Goal: Information Seeking & Learning: Check status

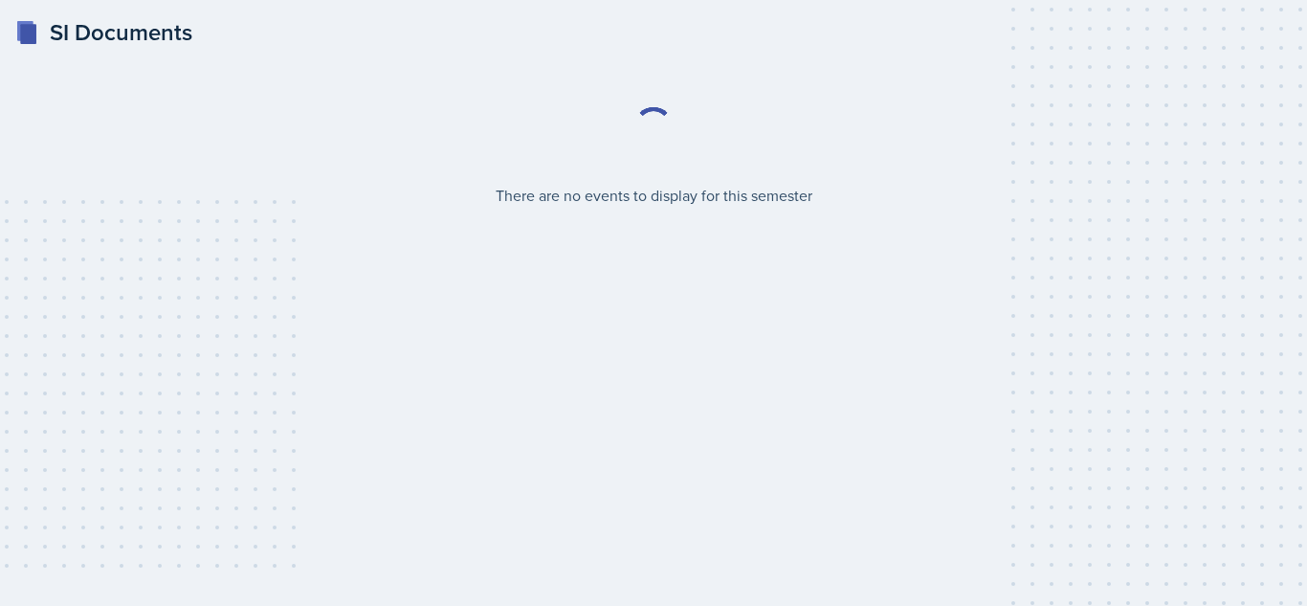
select select "2bed604d-1099-4043-b1bc-2365e8740244"
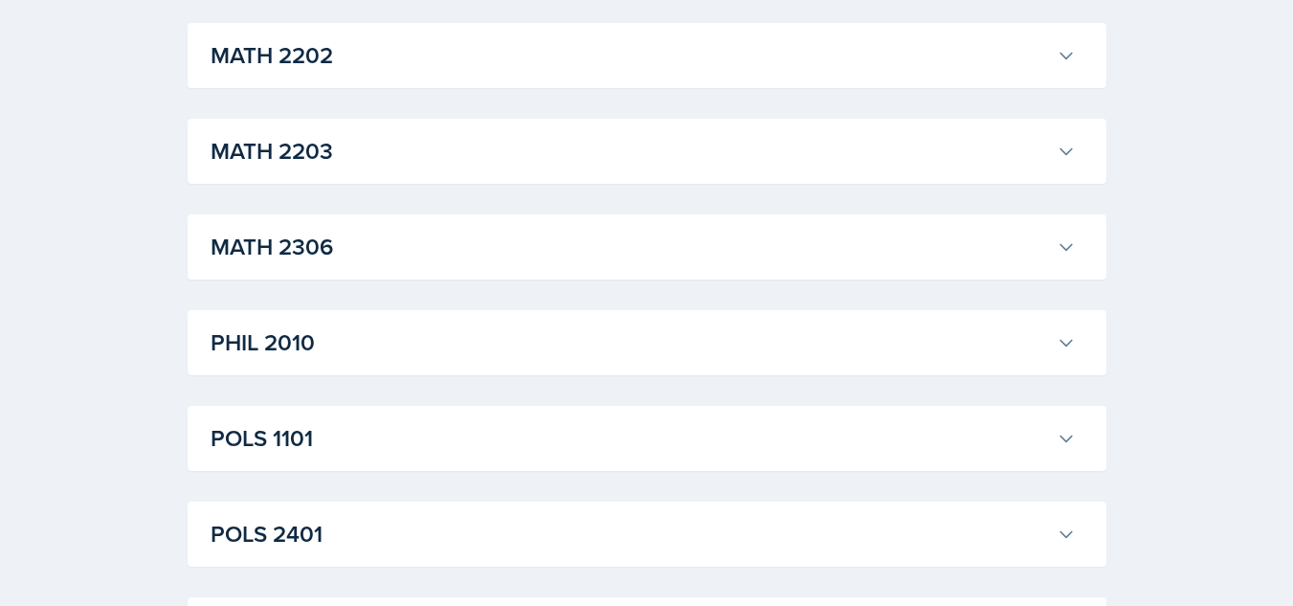
scroll to position [2131, 0]
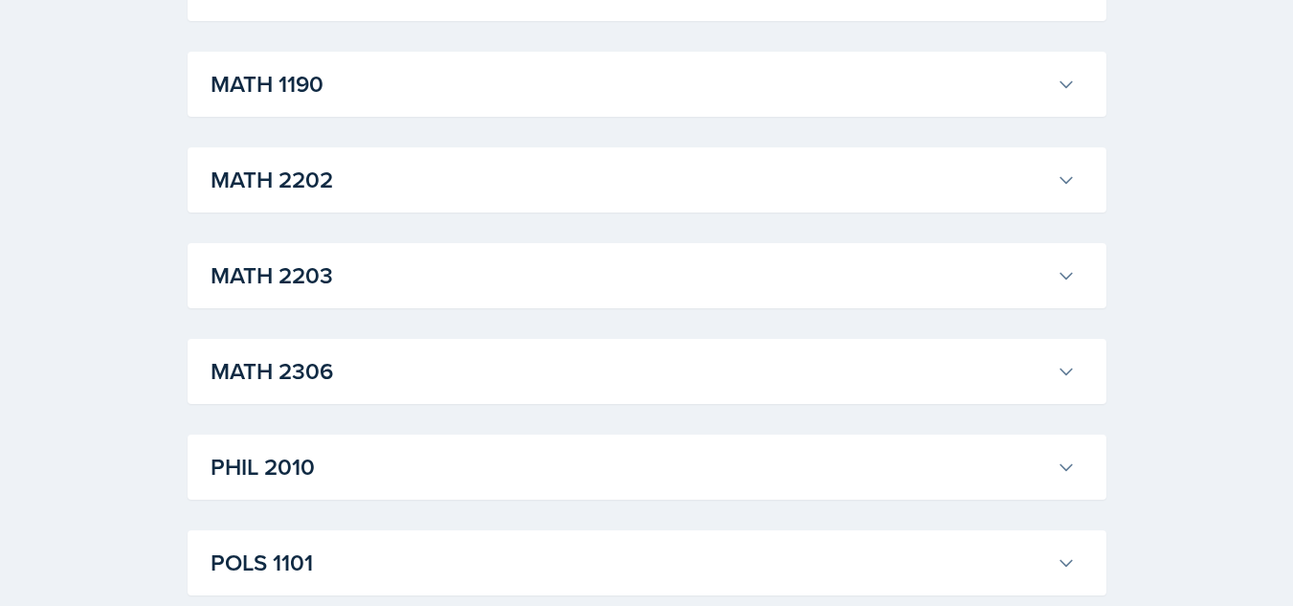
click at [401, 354] on h3 "MATH 2306" at bounding box center [630, 371] width 838 height 34
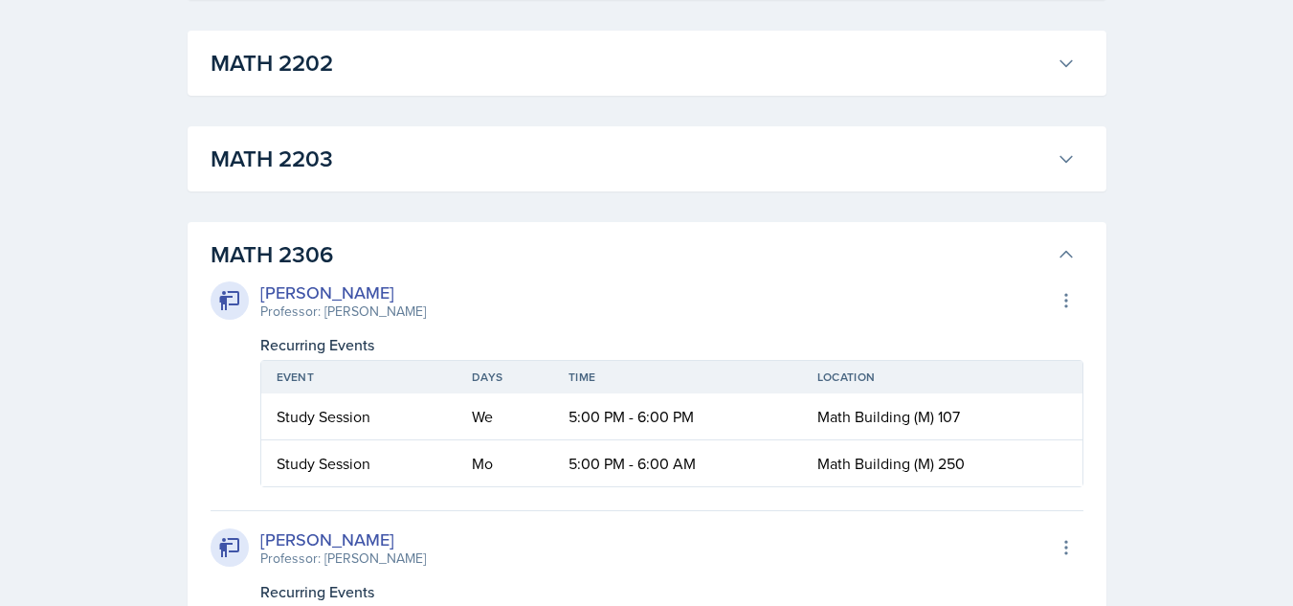
scroll to position [2249, 0]
click at [418, 233] on button "MATH 2306" at bounding box center [643, 254] width 873 height 42
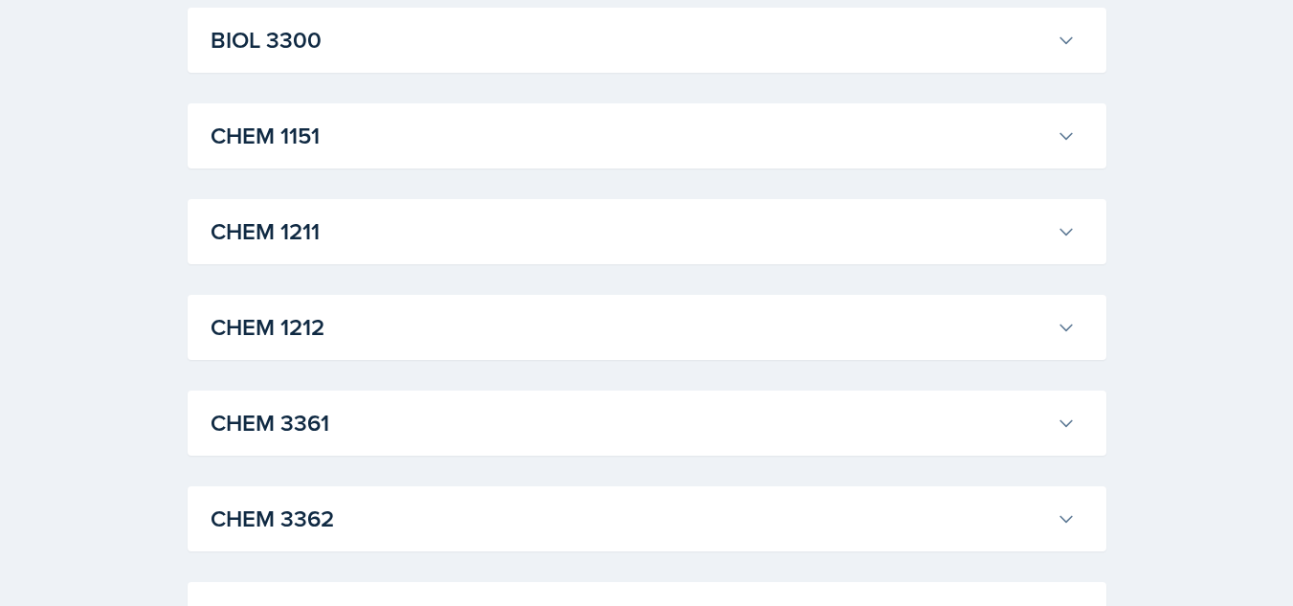
scroll to position [827, 0]
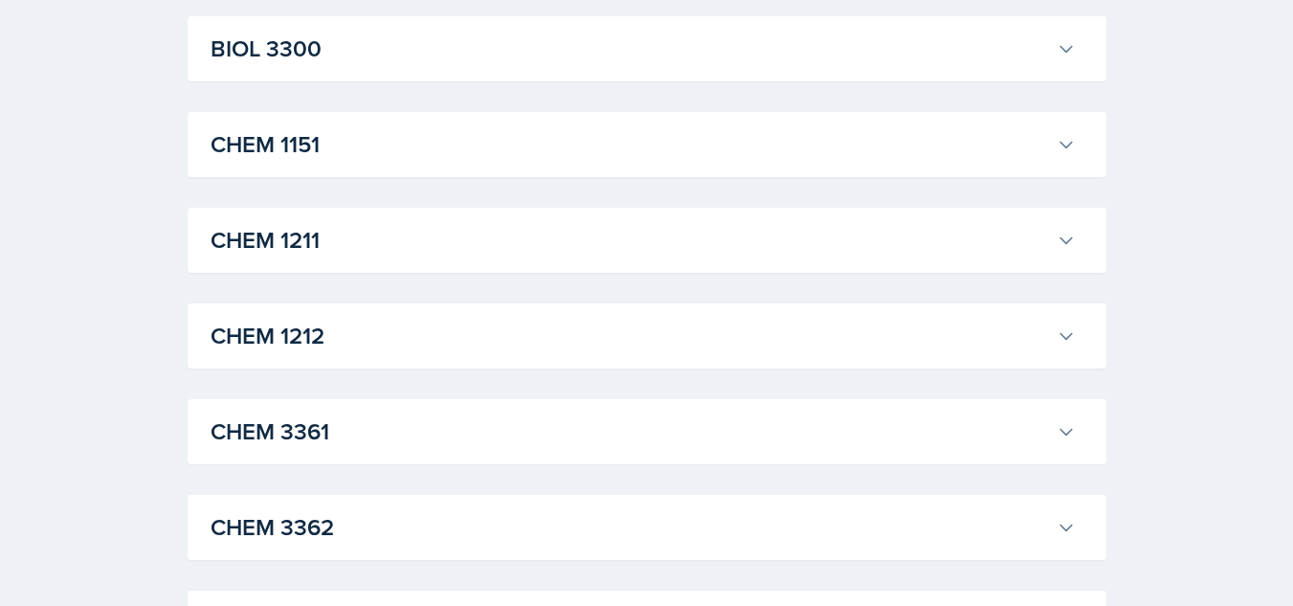
click at [381, 252] on h3 "CHEM 1211" at bounding box center [630, 240] width 838 height 34
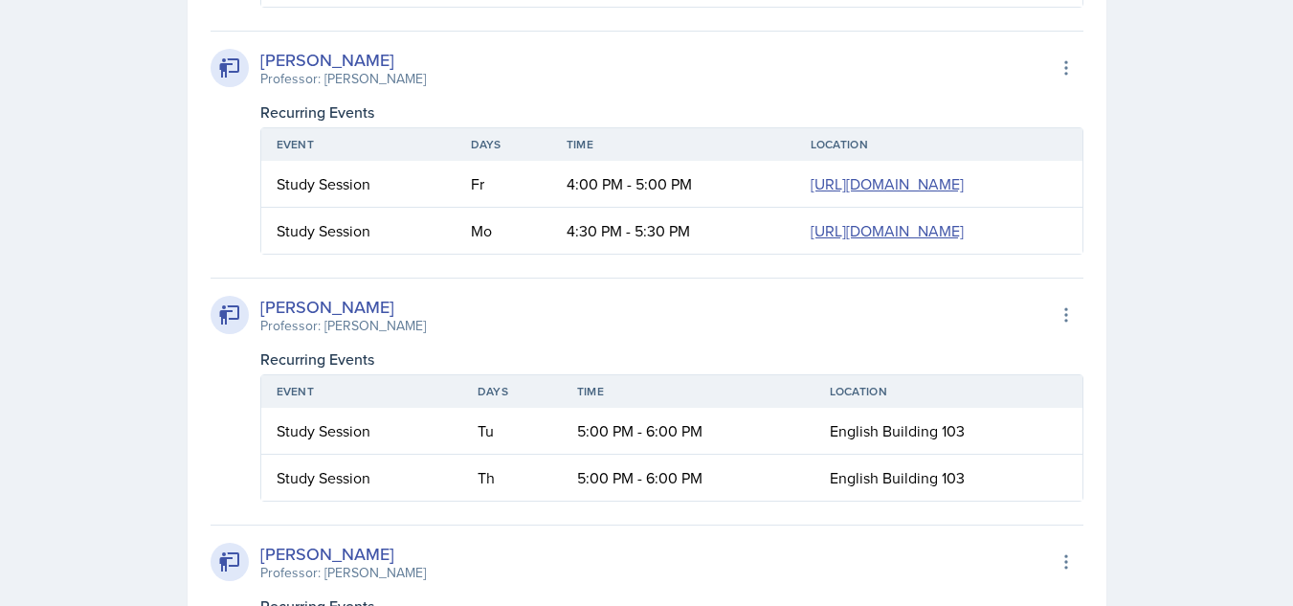
scroll to position [1656, 0]
click at [288, 196] on div "Study Session" at bounding box center [359, 184] width 164 height 23
click at [1074, 65] on icon at bounding box center [1066, 68] width 19 height 19
click at [324, 196] on div "Study Session" at bounding box center [359, 184] width 164 height 23
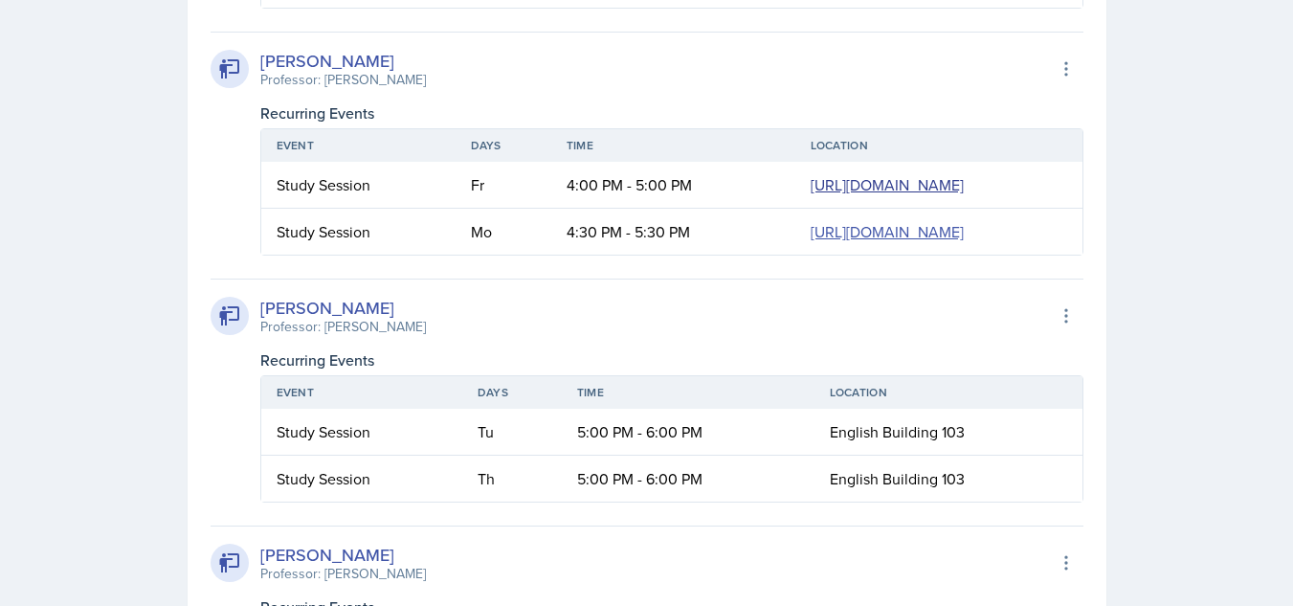
click at [811, 174] on link "[URL][DOMAIN_NAME]" at bounding box center [887, 184] width 153 height 21
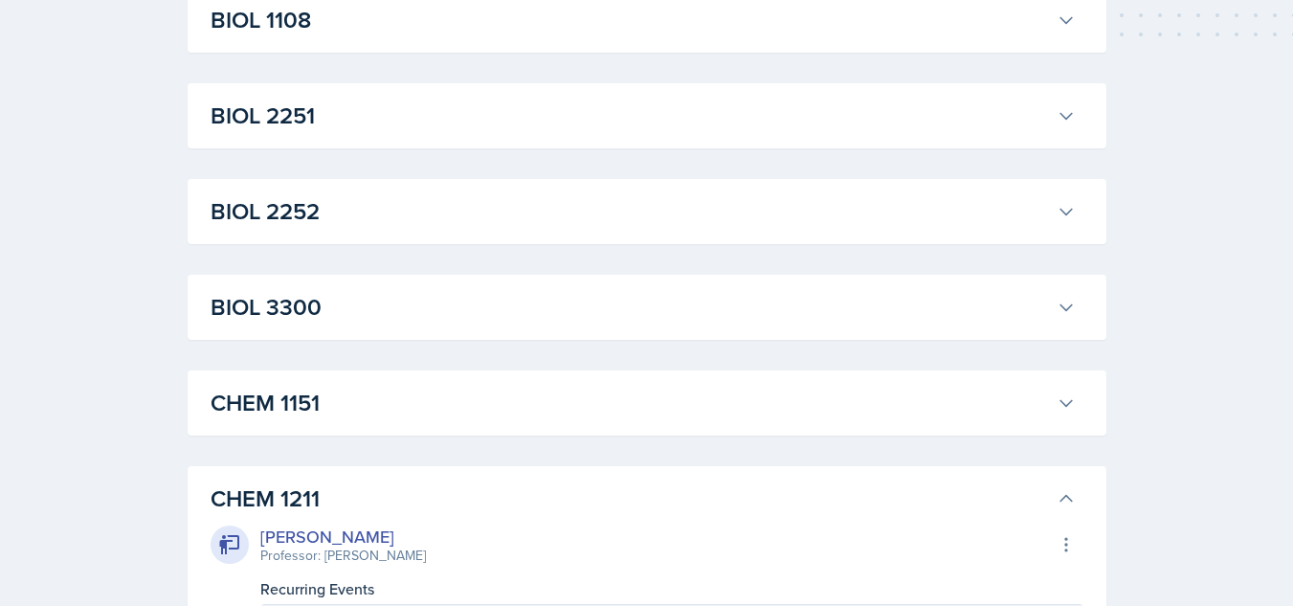
scroll to position [779, 0]
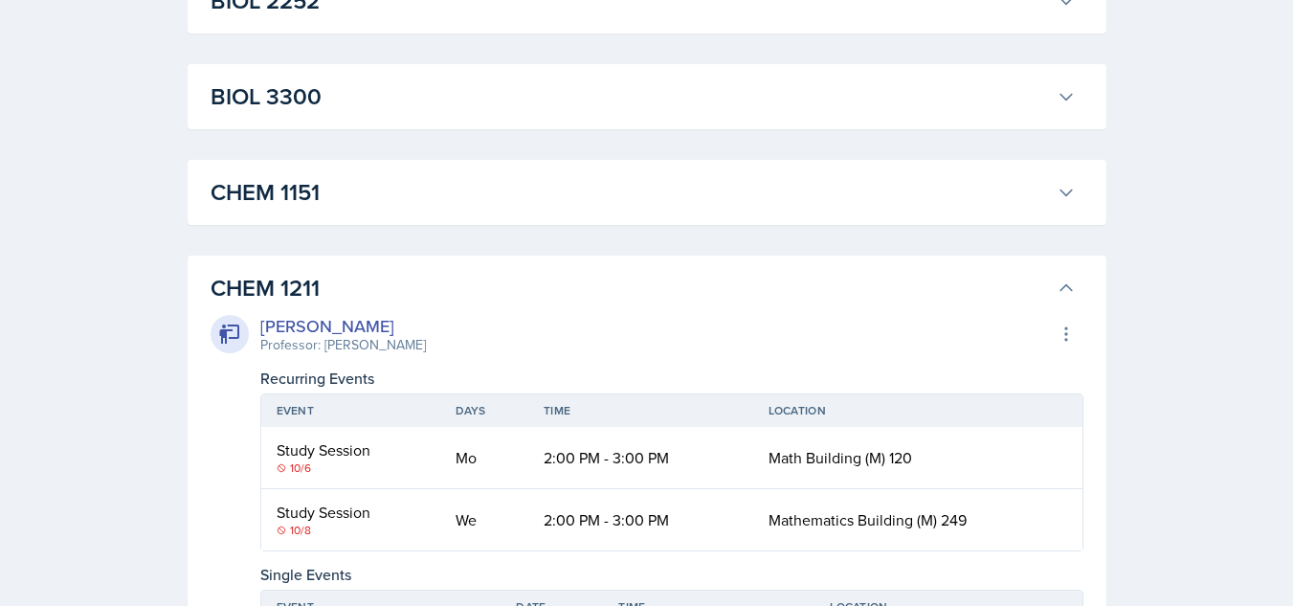
click at [1038, 291] on h3 "CHEM 1211" at bounding box center [630, 288] width 838 height 34
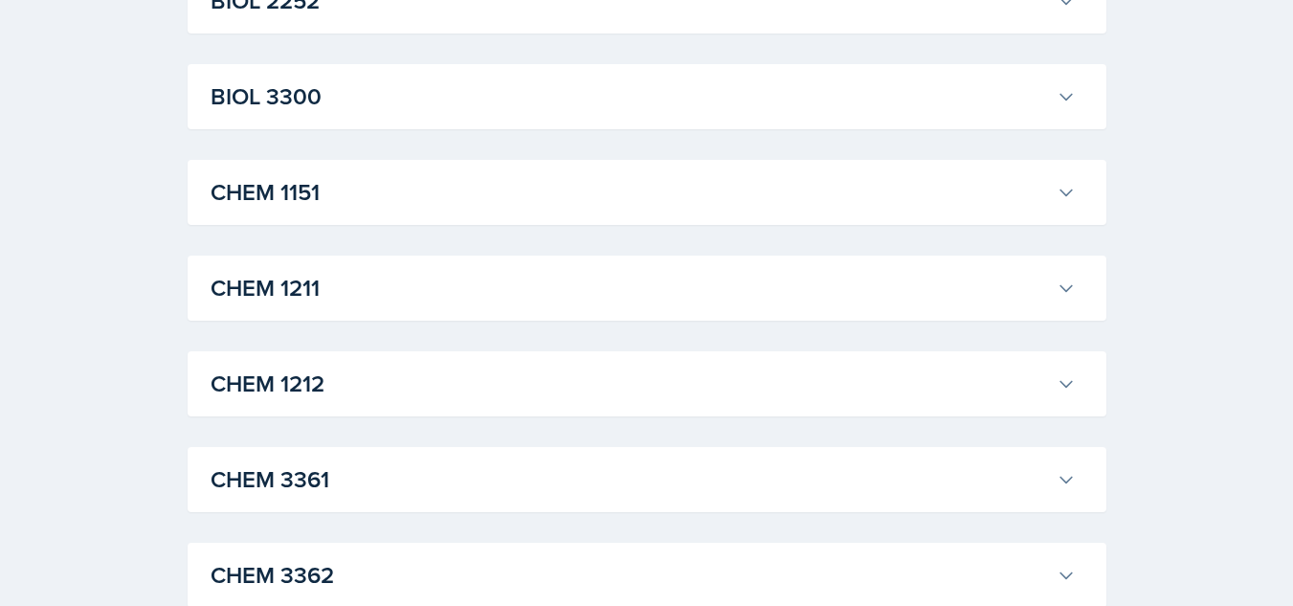
click at [382, 310] on div "CHEM 1211 [PERSON_NAME] Professor: [PERSON_NAME] Export to Google Calendar Recu…" at bounding box center [647, 288] width 919 height 65
click at [485, 264] on div "CHEM 1211 [PERSON_NAME] Professor: [PERSON_NAME] Export to Google Calendar Recu…" at bounding box center [647, 288] width 919 height 65
click at [1078, 278] on button "CHEM 1211" at bounding box center [643, 288] width 873 height 42
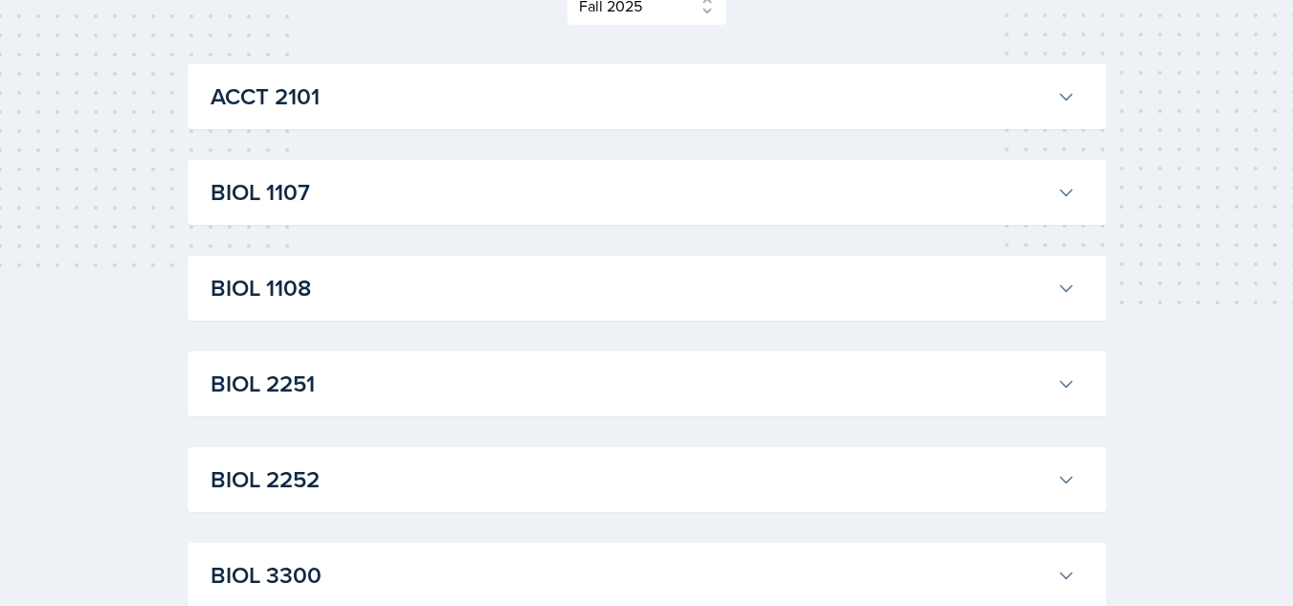
scroll to position [630, 0]
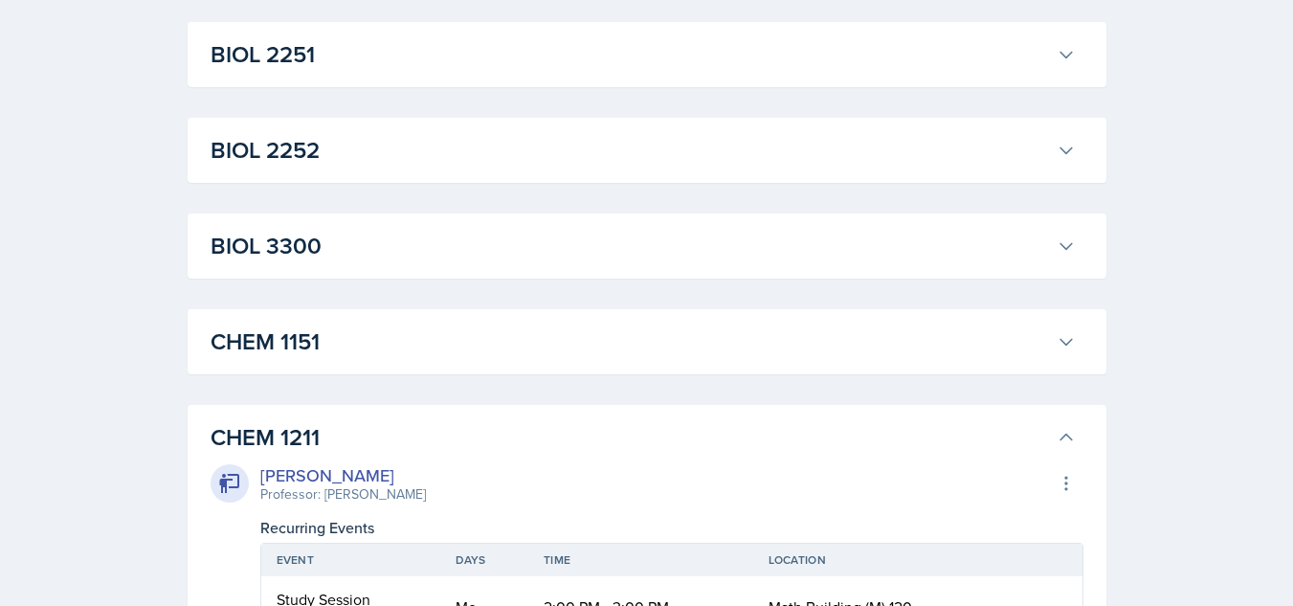
drag, startPoint x: 739, startPoint y: 448, endPoint x: 709, endPoint y: 438, distance: 31.2
click at [709, 438] on h3 "CHEM 1211" at bounding box center [630, 437] width 838 height 34
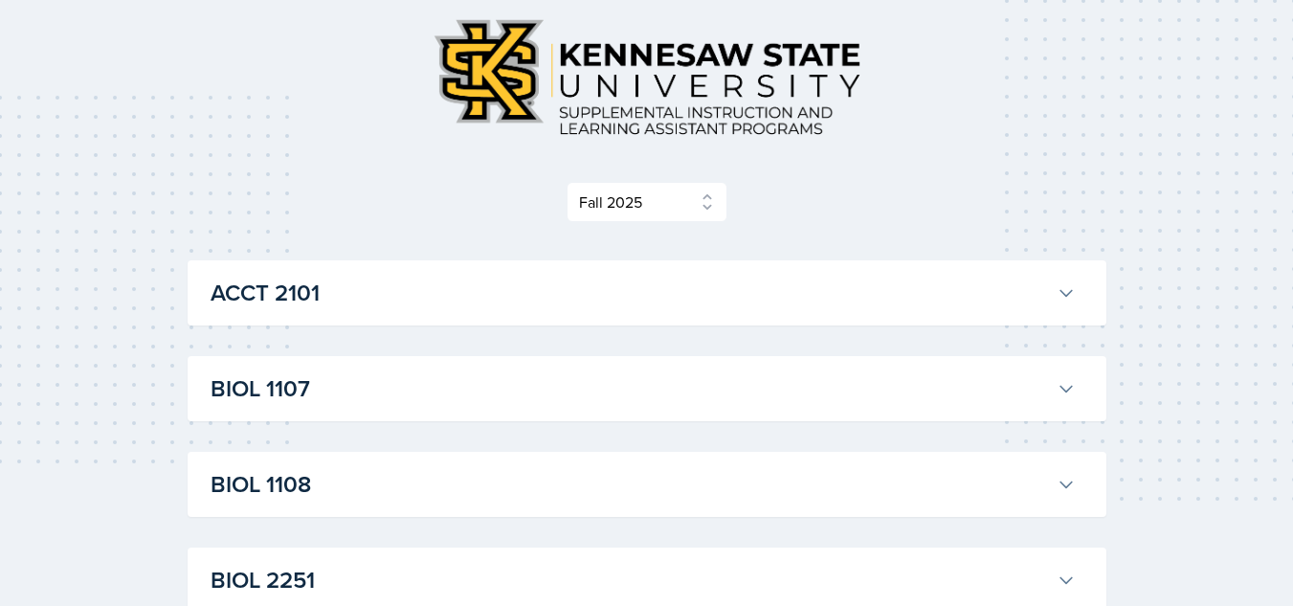
scroll to position [66, 0]
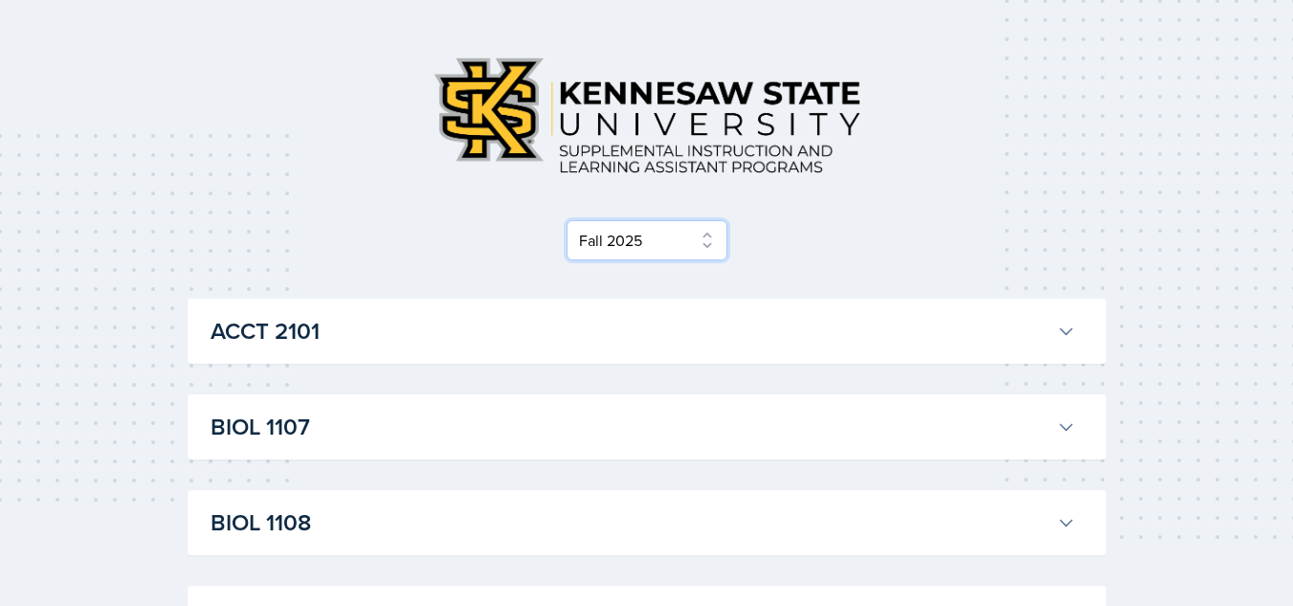
click at [657, 229] on select "Select Semester Fall 2025 Summer 2025 Spring 2025 Fall 2024 Summer 2024 Spring …" at bounding box center [647, 240] width 161 height 40
click at [772, 237] on div "Select Semester Fall 2025 Summer 2025 Spring 2025 Fall 2024 Summer 2024 Spring …" at bounding box center [647, 240] width 919 height 40
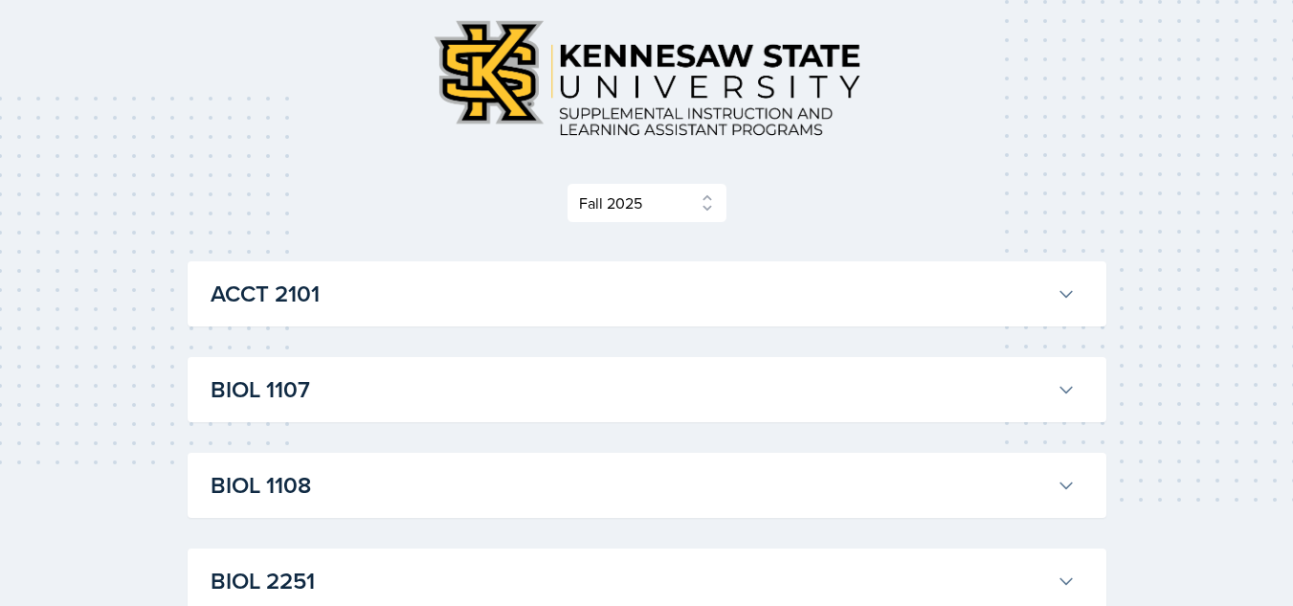
scroll to position [0, 0]
